Goal: Find specific fact: Find specific fact

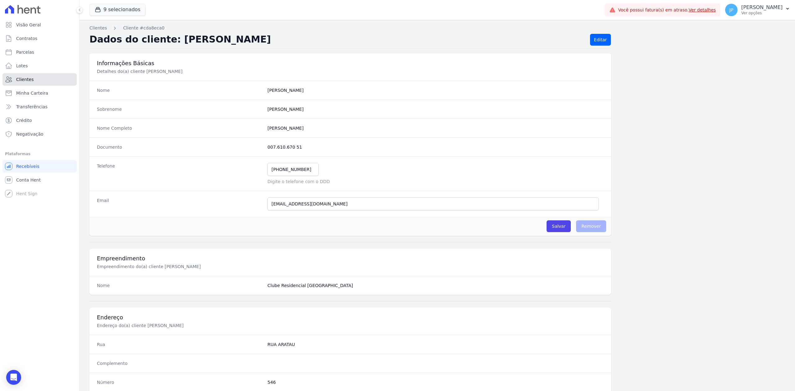
click at [40, 84] on link "Clientes" at bounding box center [39, 79] width 74 height 12
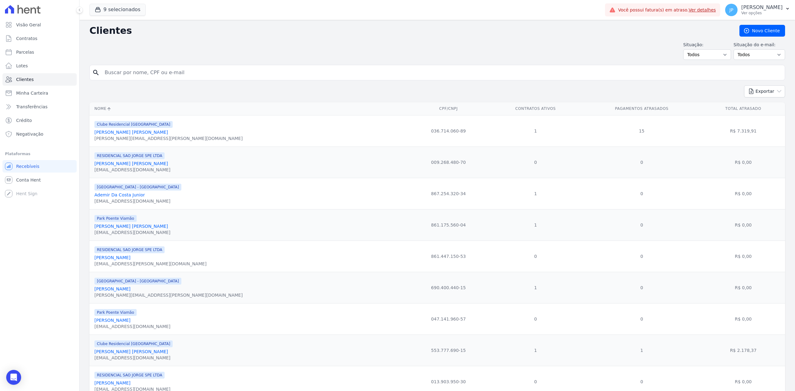
click at [121, 72] on input "search" at bounding box center [441, 72] width 681 height 12
type input "[PERSON_NAME]"
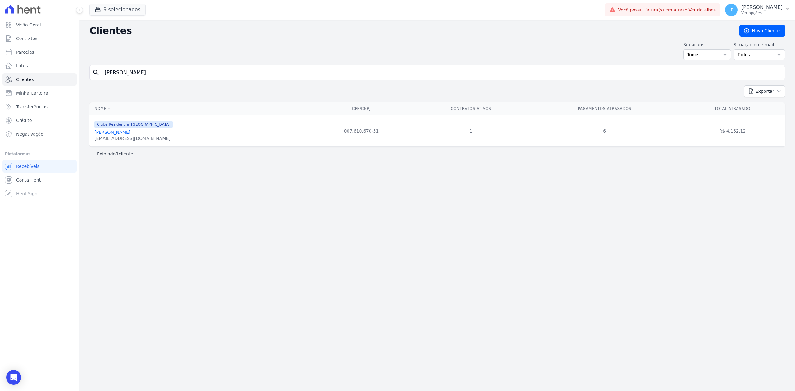
click at [130, 133] on link "[PERSON_NAME]" at bounding box center [112, 132] width 36 height 5
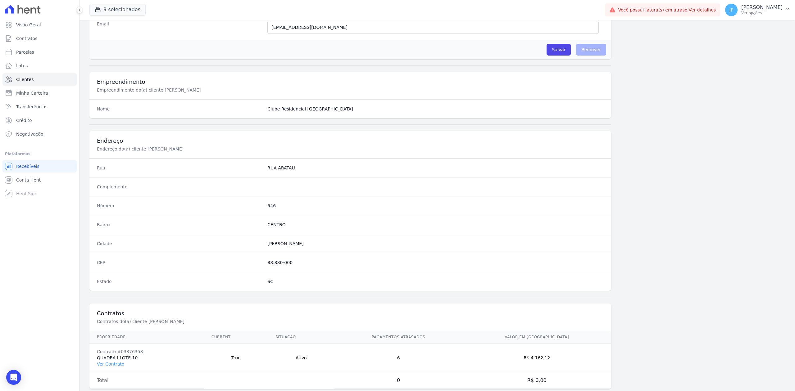
scroll to position [193, 0]
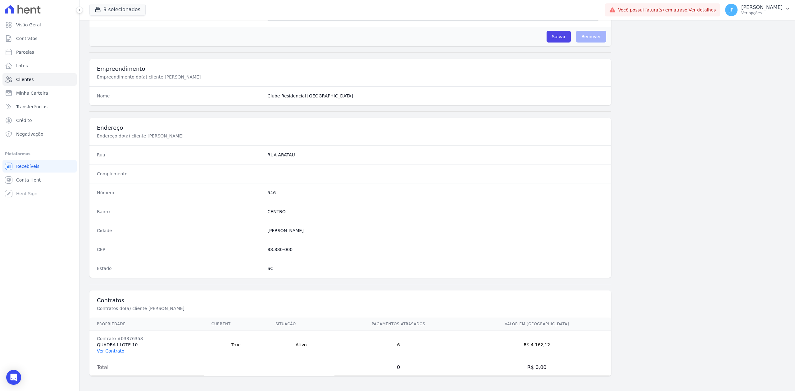
click at [116, 302] on link "Ver Contrato" at bounding box center [110, 351] width 27 height 5
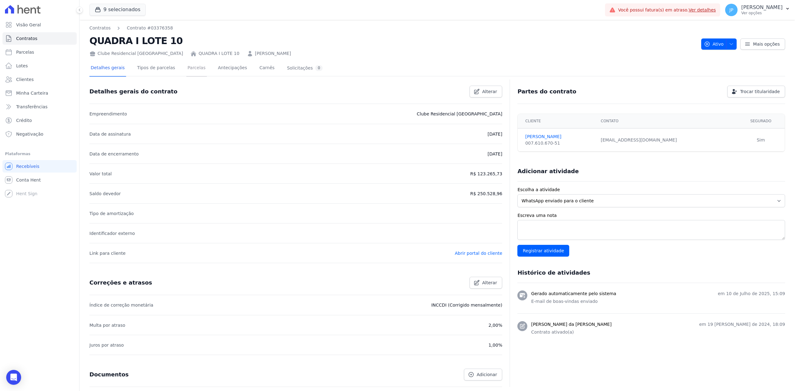
click at [188, 67] on link "Parcelas" at bounding box center [196, 68] width 20 height 16
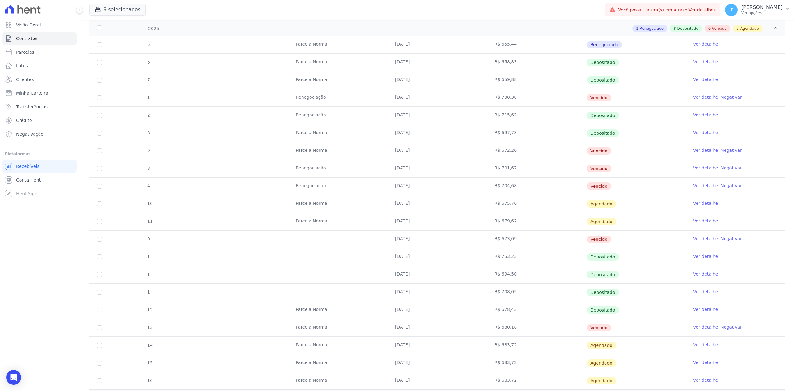
scroll to position [124, 0]
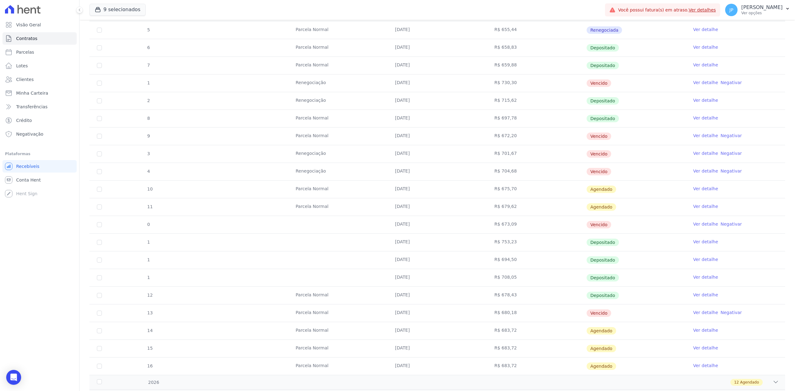
click at [317, 302] on link "Ver detalhe" at bounding box center [705, 313] width 25 height 6
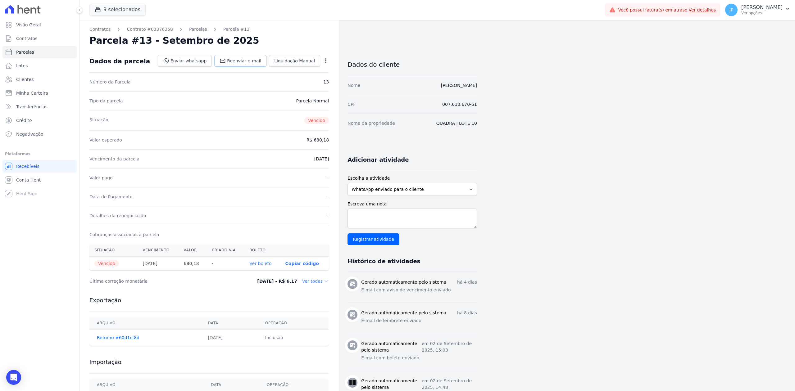
click at [249, 63] on span "Reenviar e-mail" at bounding box center [244, 61] width 34 height 6
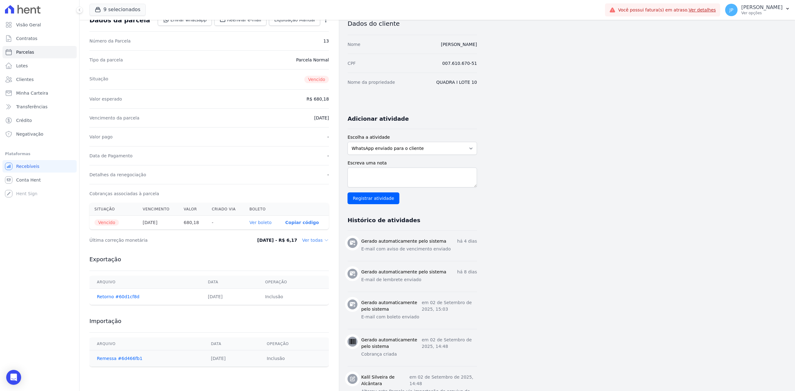
scroll to position [41, 0]
click at [311, 241] on dd "Ver todas" at bounding box center [315, 240] width 27 height 6
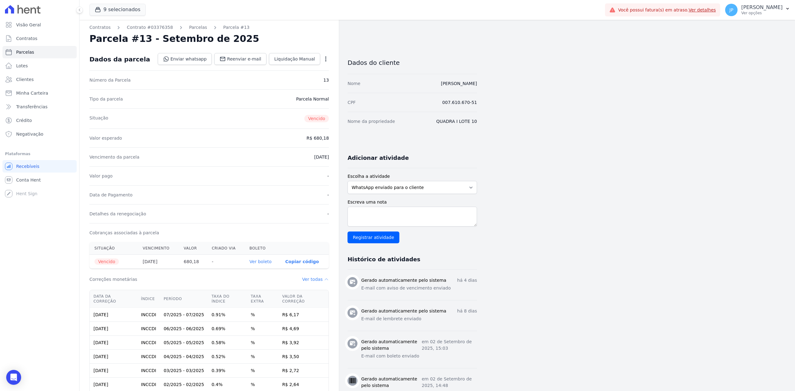
scroll to position [0, 0]
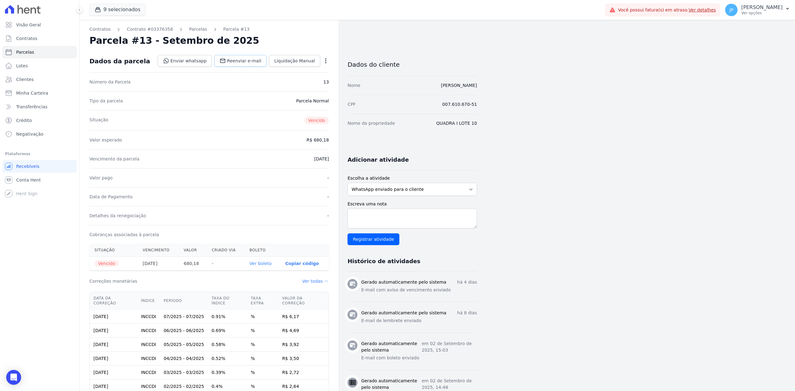
click at [243, 66] on link "Reenviar e-mail" at bounding box center [240, 61] width 52 height 12
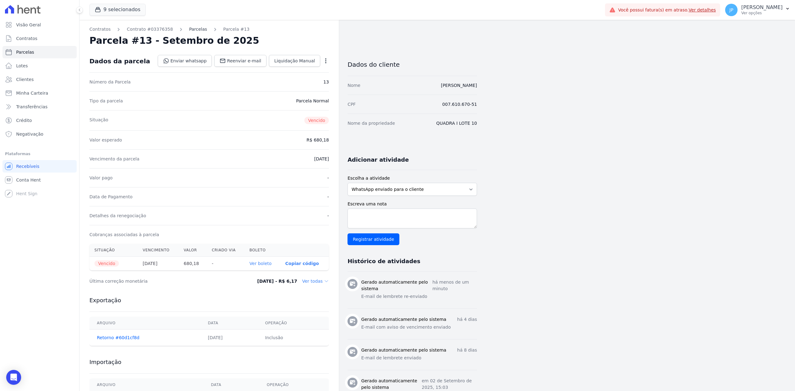
click at [189, 29] on link "Parcelas" at bounding box center [198, 29] width 18 height 7
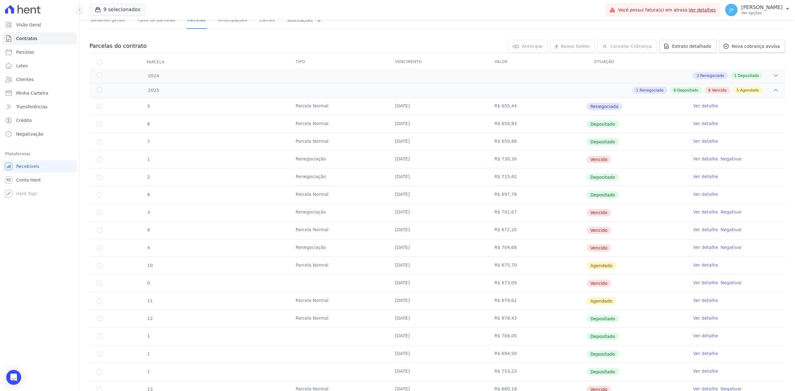
scroll to position [124, 0]
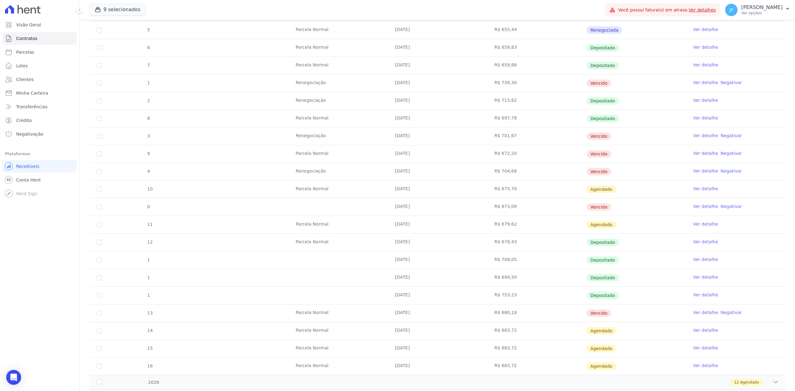
drag, startPoint x: 384, startPoint y: 136, endPoint x: 619, endPoint y: 145, distance: 235.6
click at [317, 145] on tr "3 Renegociação [DATE] R$ 701,67 [GEOGRAPHIC_DATA] Ver detalhe Negativar" at bounding box center [437, 136] width 696 height 18
click at [317, 135] on link "Ver detalhe" at bounding box center [705, 136] width 25 height 6
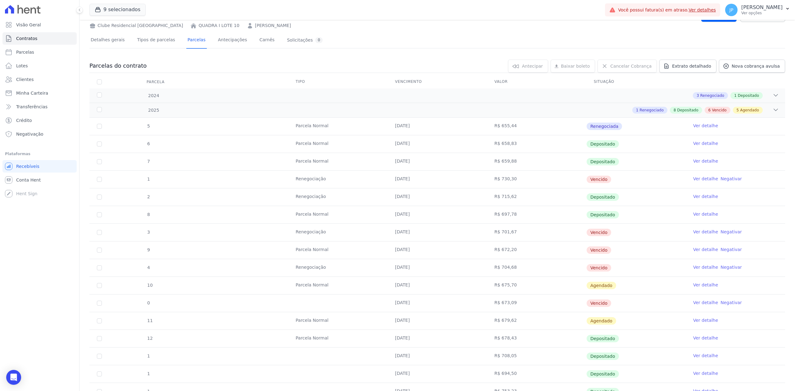
scroll to position [166, 0]
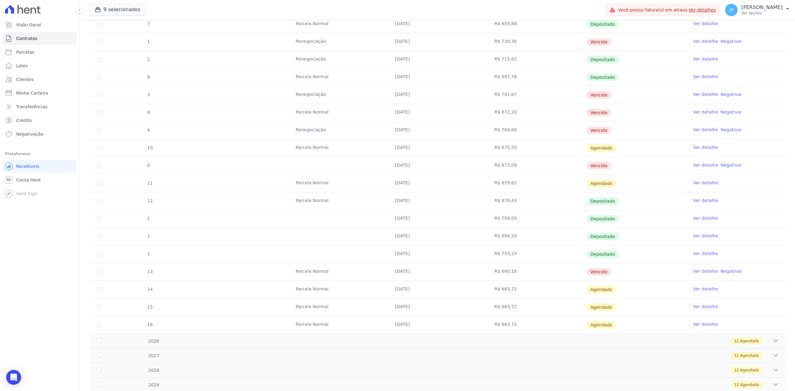
click at [317, 256] on link "Ver detalhe" at bounding box center [705, 254] width 25 height 6
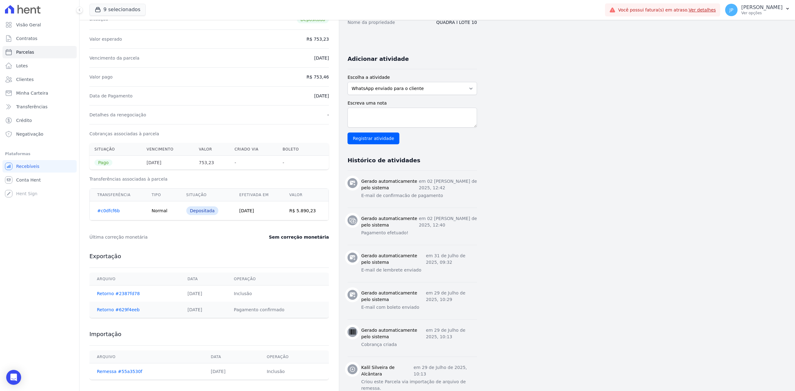
scroll to position [109, 0]
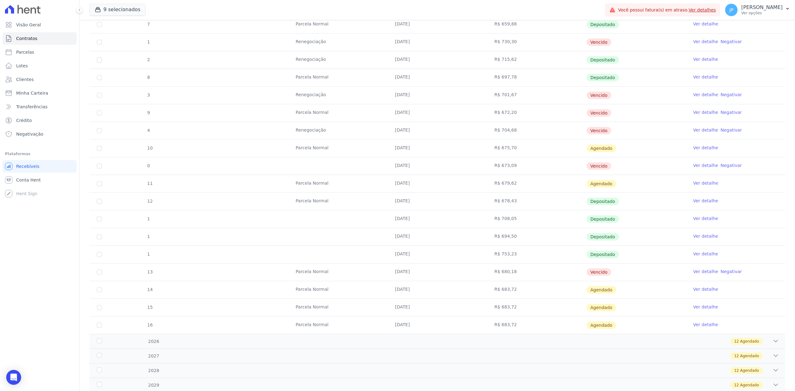
scroll to position [166, 0]
click at [40, 80] on link "Clientes" at bounding box center [39, 79] width 74 height 12
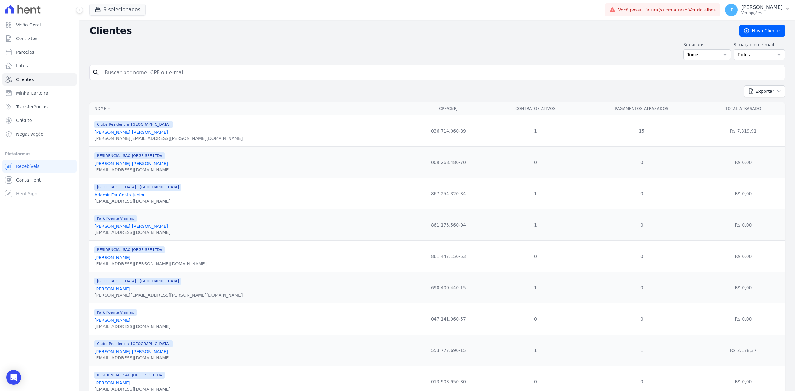
click at [177, 80] on div "search" at bounding box center [437, 73] width 696 height 16
click at [175, 73] on input "search" at bounding box center [441, 72] width 681 height 12
paste input "[PERSON_NAME] Junior"
type input "[PERSON_NAME] Junior"
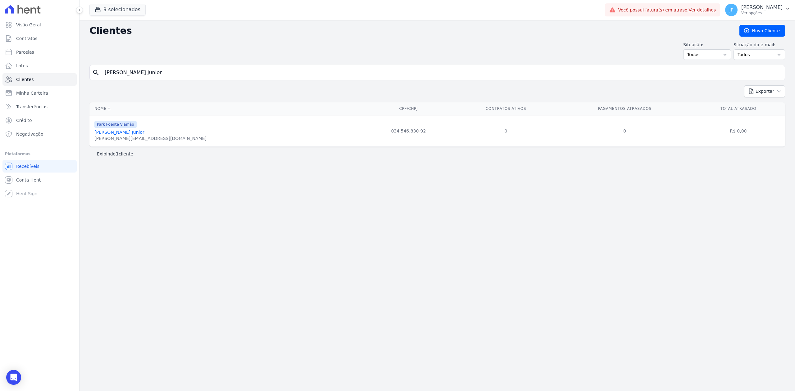
click at [144, 131] on link "[PERSON_NAME] Junior" at bounding box center [119, 132] width 50 height 5
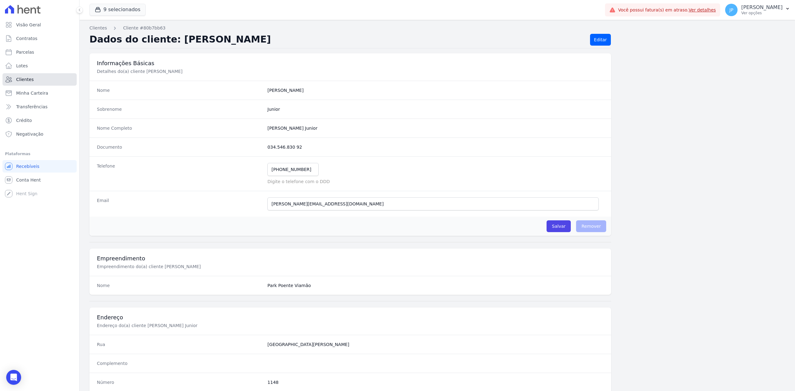
click at [40, 76] on link "Clientes" at bounding box center [39, 79] width 74 height 12
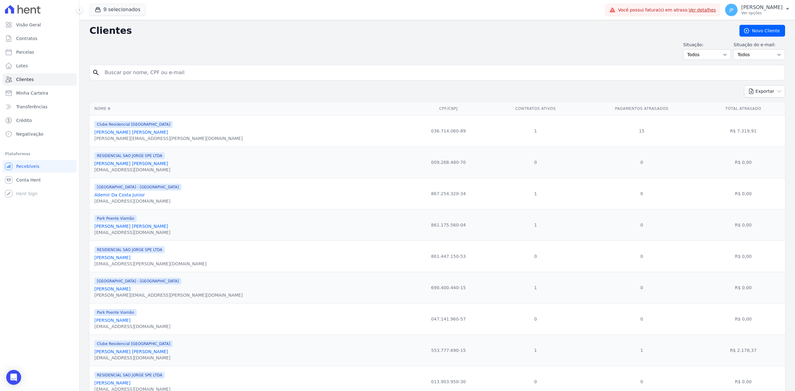
click at [141, 72] on input "search" at bounding box center [441, 72] width 681 height 12
click at [150, 80] on div "search" at bounding box center [437, 73] width 696 height 16
click at [152, 77] on input "search" at bounding box center [441, 72] width 681 height 12
paste input "[PERSON_NAME] Junior"
type input "[PERSON_NAME] Junior"
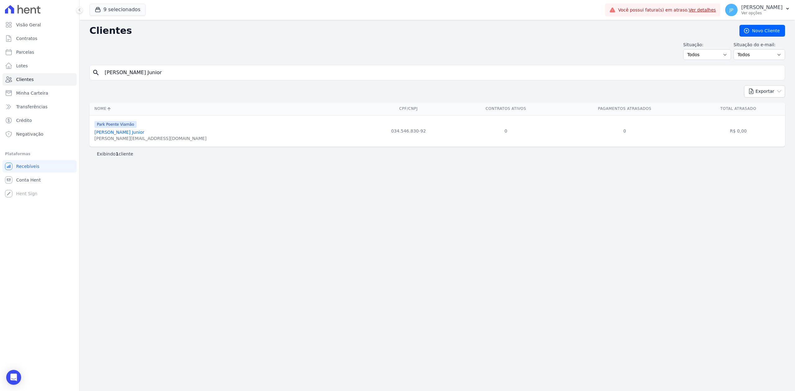
click at [144, 134] on link "[PERSON_NAME] Junior" at bounding box center [119, 132] width 50 height 5
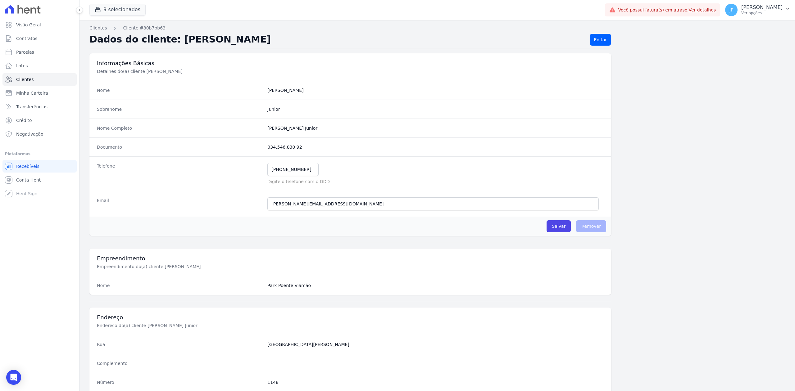
drag, startPoint x: 280, startPoint y: 147, endPoint x: 245, endPoint y: 146, distance: 34.5
click at [245, 146] on div "Documento 034.546.830 92" at bounding box center [350, 147] width 522 height 19
copy div "034.546.830 92"
